Goal: Task Accomplishment & Management: Complete application form

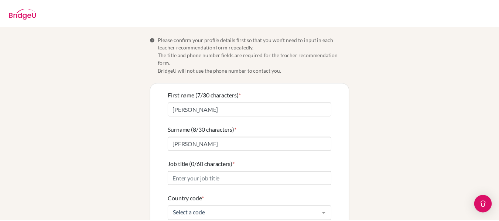
scroll to position [109, 0]
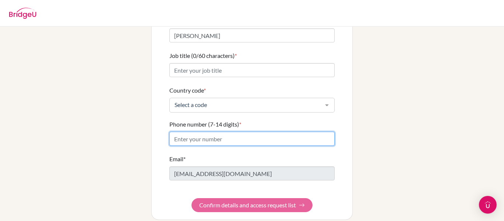
click at [289, 132] on input "Phone number (7-14 digits) *" at bounding box center [251, 139] width 165 height 14
type input "98276449"
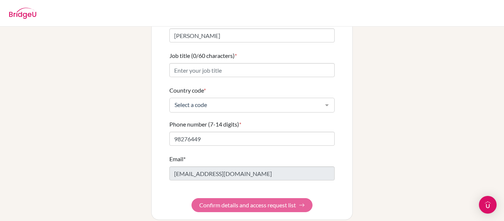
type input "98276449"
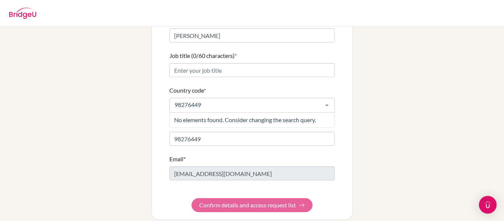
click at [267, 195] on form "First name (7/30 characters) * [PERSON_NAME] (8/30 characters) * [PERSON_NAME] …" at bounding box center [251, 97] width 165 height 230
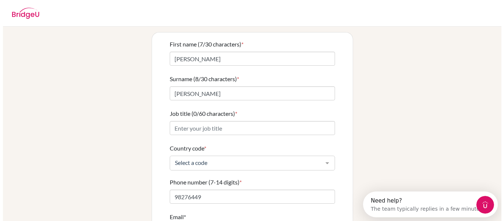
scroll to position [35, 0]
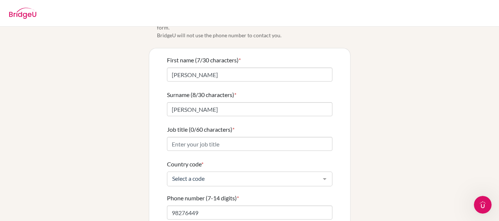
click at [325, 172] on div at bounding box center [324, 179] width 15 height 14
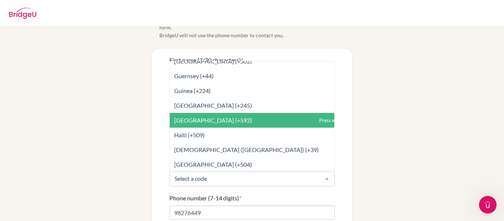
scroll to position [1329, 0]
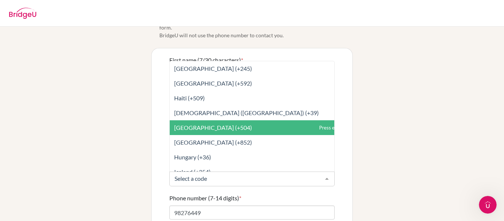
click at [266, 126] on span "[GEOGRAPHIC_DATA] (+504)" at bounding box center [269, 127] width 198 height 15
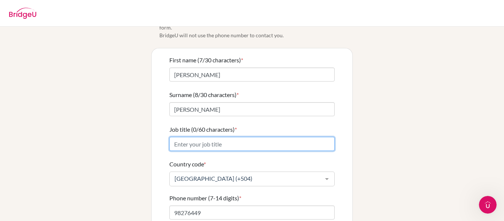
click at [277, 137] on input "Job title (0/60 characters) *" at bounding box center [251, 144] width 165 height 14
type input "T"
type input "English Teacher"
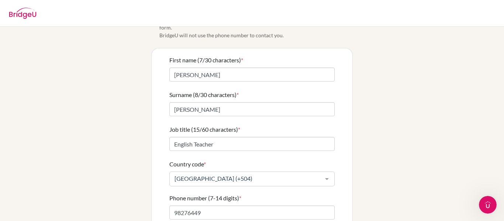
click at [385, 123] on div "Info Please confirm your profile details first so that you won’t need to input …" at bounding box center [252, 147] width 421 height 294
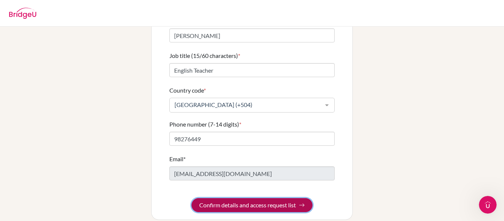
click at [295, 198] on button "Confirm details and access request list" at bounding box center [252, 205] width 121 height 14
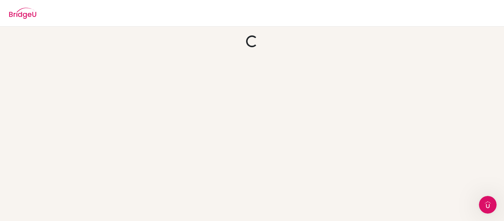
scroll to position [0, 0]
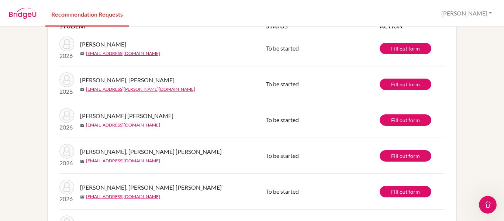
scroll to position [6, 0]
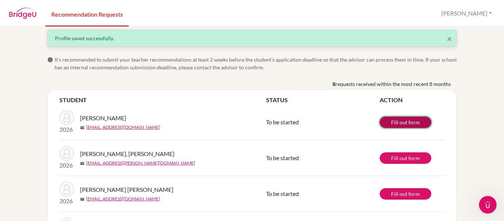
click at [399, 121] on link "Fill out form" at bounding box center [406, 122] width 52 height 11
